Goal: Task Accomplishment & Management: Manage account settings

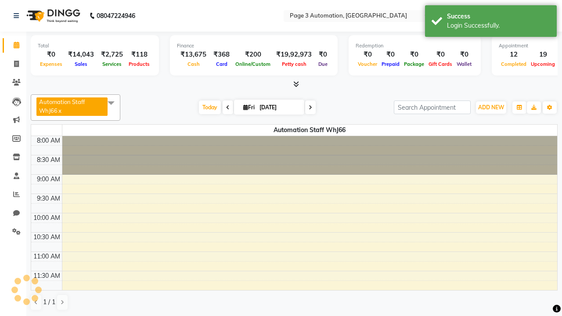
select select "en"
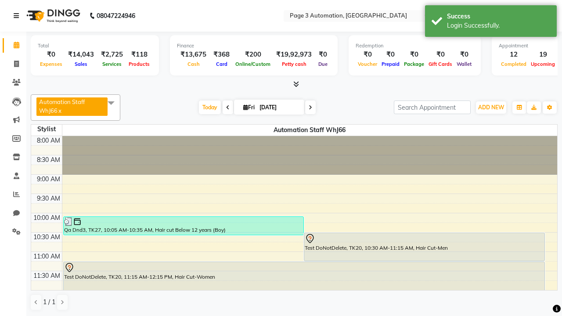
click at [18, 16] on icon at bounding box center [16, 16] width 5 height 6
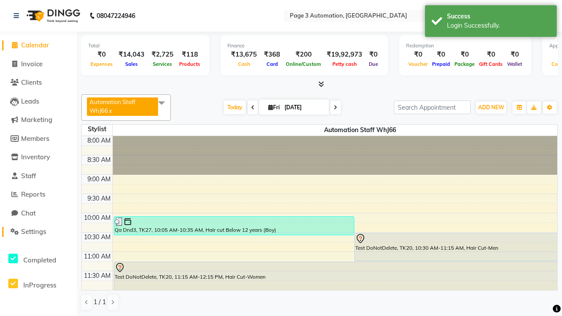
click at [38, 232] on span "Settings" at bounding box center [33, 231] width 25 height 8
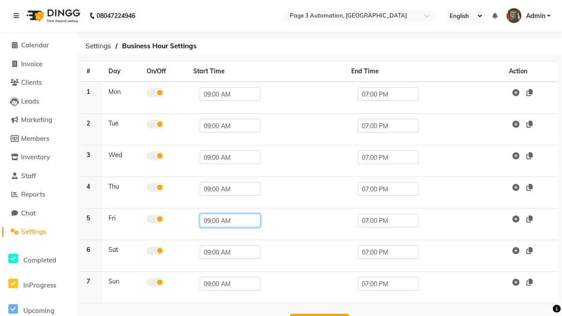
click at [226, 220] on input "09:00 AM" at bounding box center [230, 221] width 61 height 14
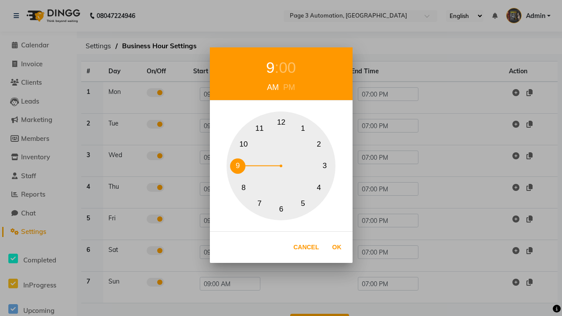
click at [243, 144] on button "10" at bounding box center [243, 144] width 15 height 15
click at [292, 68] on div "00" at bounding box center [291, 67] width 17 height 23
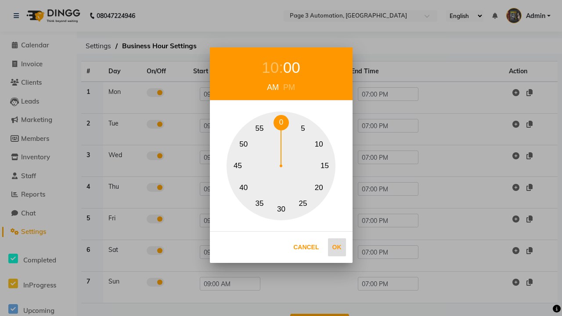
click at [281, 123] on button "0" at bounding box center [281, 122] width 15 height 15
click at [337, 247] on button "Ok" at bounding box center [337, 247] width 18 height 18
type input "10:00 AM"
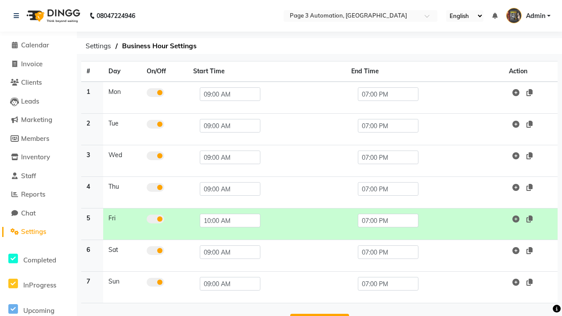
scroll to position [28, 0]
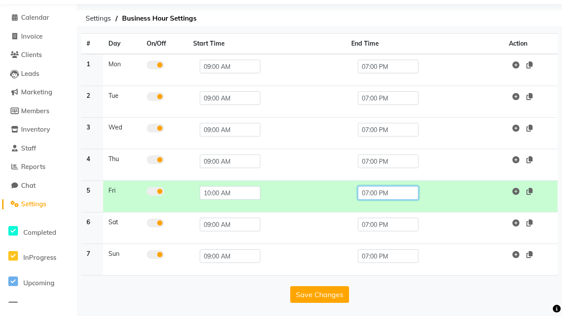
click at [388, 193] on input "07:00 PM" at bounding box center [388, 193] width 61 height 14
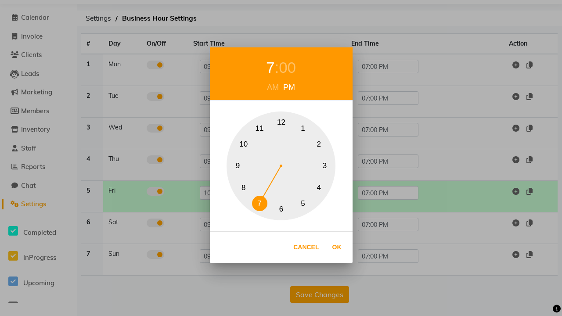
click at [243, 144] on button "10" at bounding box center [243, 144] width 15 height 15
click at [292, 68] on div "00" at bounding box center [287, 67] width 17 height 23
click at [281, 123] on button "0" at bounding box center [281, 122] width 15 height 15
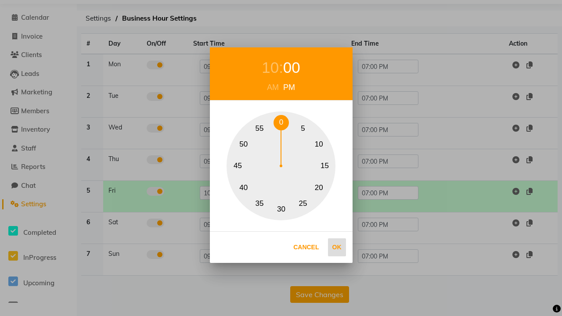
click at [337, 247] on button "Ok" at bounding box center [337, 247] width 18 height 18
type input "10:00 PM"
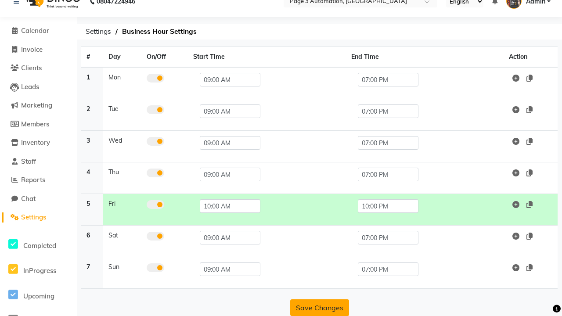
click at [319, 308] on button "Save Changes" at bounding box center [319, 307] width 59 height 17
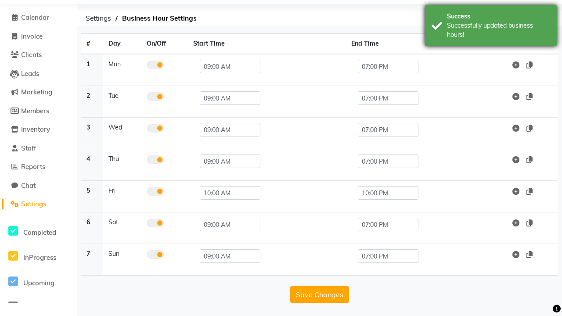
click at [491, 27] on div "Successfully updated business hours!" at bounding box center [498, 30] width 103 height 18
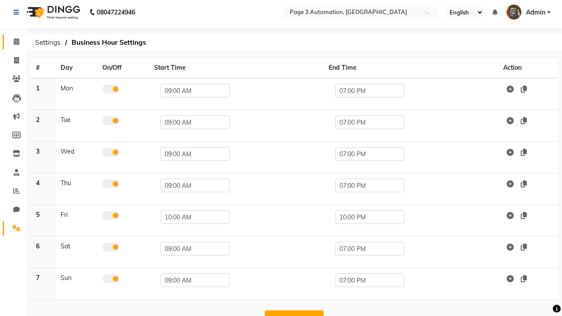
click at [13, 42] on span at bounding box center [16, 42] width 15 height 10
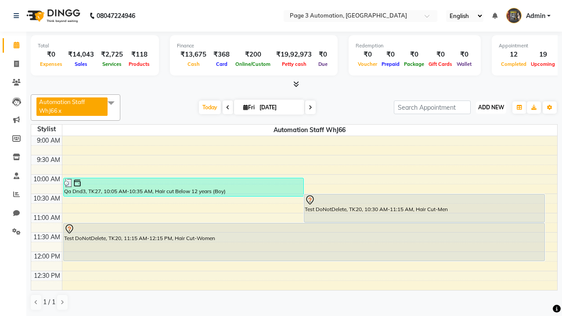
click at [491, 107] on span "ADD NEW" at bounding box center [491, 107] width 26 height 7
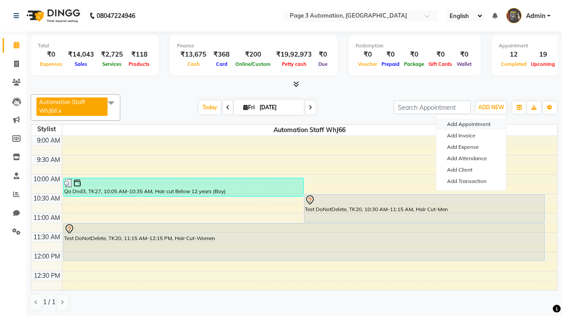
click at [471, 124] on button "Add Appointment" at bounding box center [471, 124] width 69 height 11
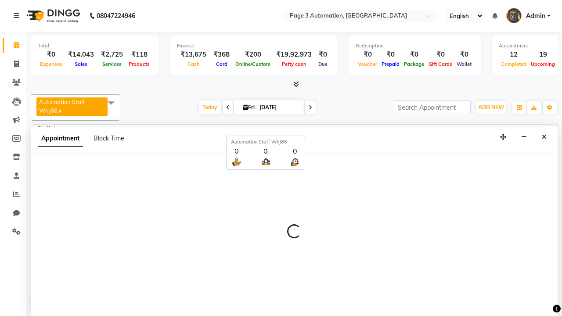
scroll to position [0, 0]
select select "600"
select select "tentative"
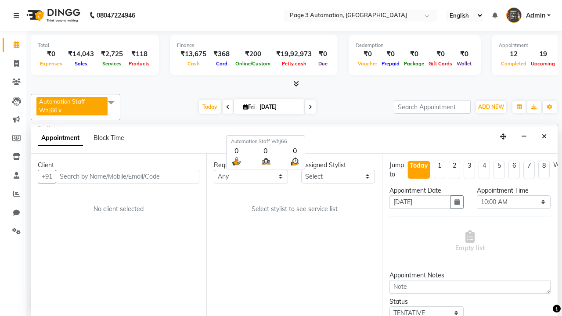
click at [18, 15] on icon at bounding box center [16, 15] width 5 height 6
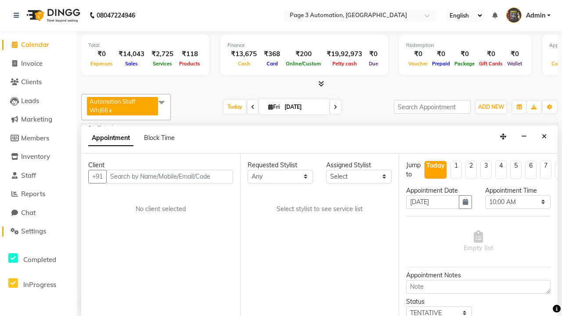
click at [38, 231] on span "Settings" at bounding box center [33, 231] width 25 height 8
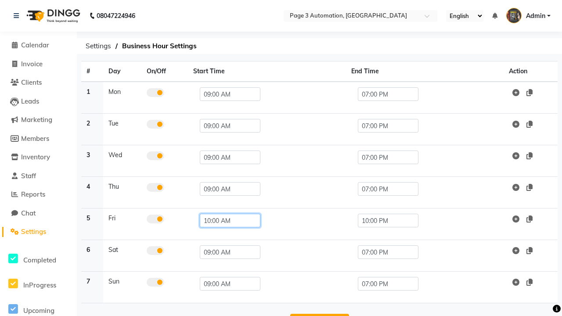
click at [226, 220] on input "10:00 AM" at bounding box center [230, 221] width 61 height 14
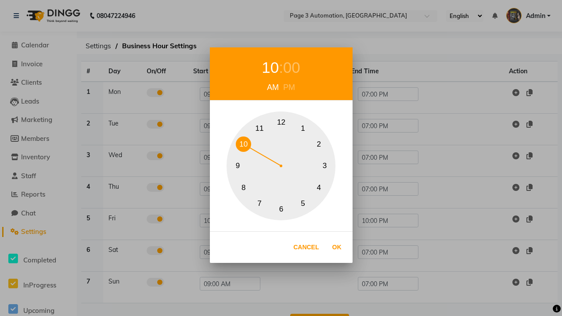
click at [238, 166] on button "9" at bounding box center [237, 166] width 15 height 15
click at [287, 68] on div "00" at bounding box center [291, 67] width 17 height 23
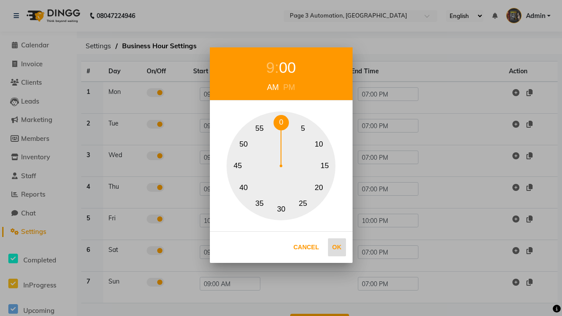
click at [281, 123] on button "0" at bounding box center [281, 122] width 15 height 15
click at [337, 247] on button "Ok" at bounding box center [337, 247] width 18 height 18
type input "09:00 AM"
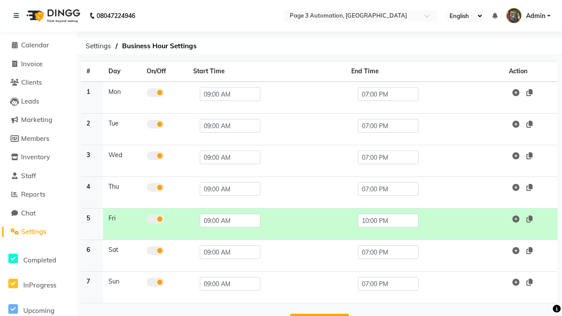
scroll to position [28, 0]
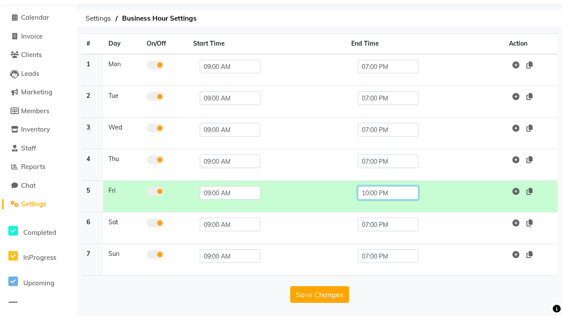
click at [388, 193] on input "10:00 PM" at bounding box center [388, 193] width 61 height 14
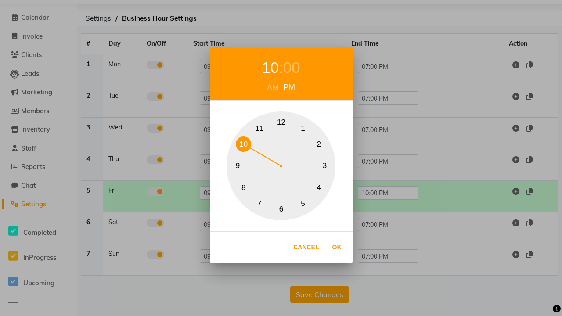
click at [260, 203] on button "7" at bounding box center [259, 203] width 15 height 15
click at [287, 68] on div "00" at bounding box center [287, 67] width 17 height 23
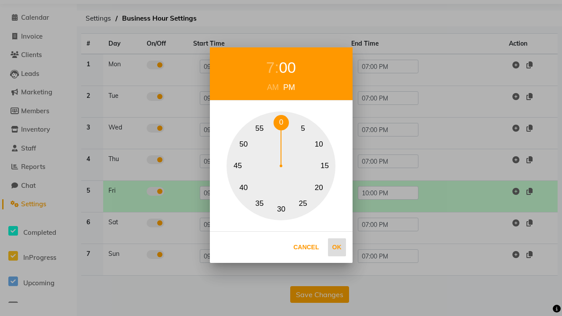
click at [281, 123] on button "0" at bounding box center [281, 122] width 15 height 15
click at [337, 247] on button "Ok" at bounding box center [337, 247] width 18 height 18
type input "07:00 PM"
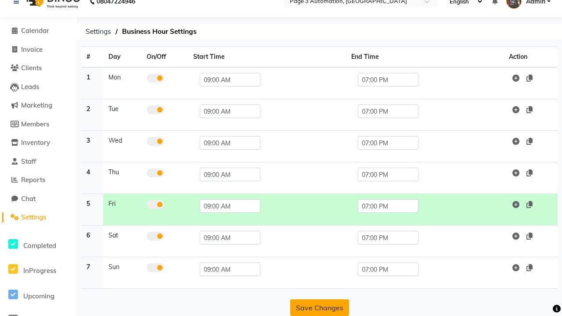
click at [319, 308] on button "Save Changes" at bounding box center [319, 307] width 59 height 17
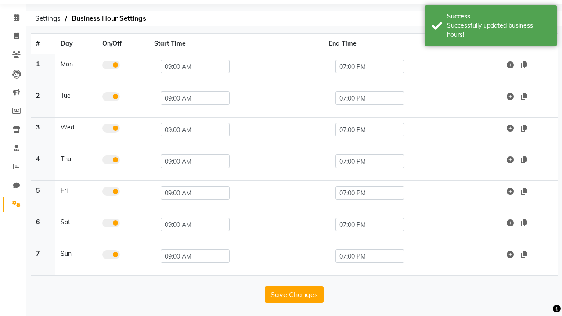
scroll to position [0, 0]
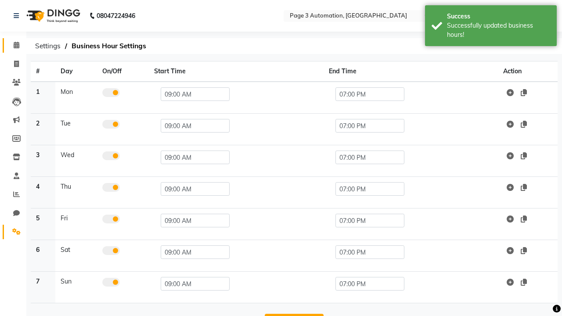
click at [13, 45] on span at bounding box center [16, 45] width 15 height 10
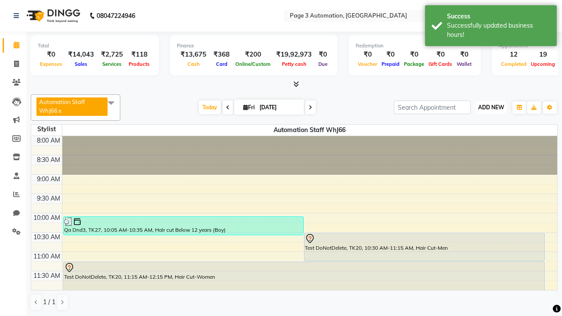
click at [491, 107] on span "ADD NEW" at bounding box center [491, 107] width 26 height 7
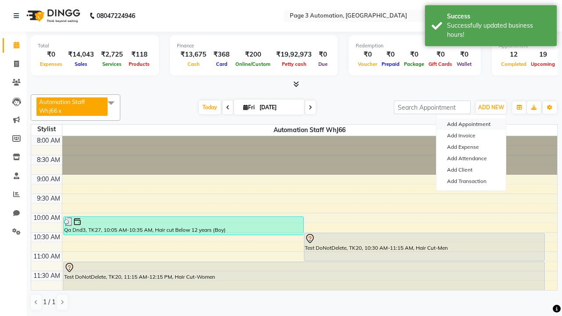
click at [471, 124] on button "Add Appointment" at bounding box center [471, 124] width 69 height 11
select select "tentative"
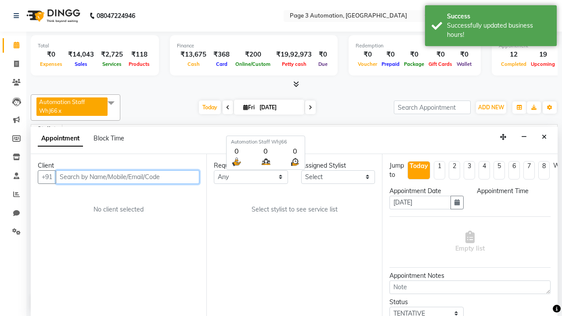
select select "540"
